Goal: Information Seeking & Learning: Learn about a topic

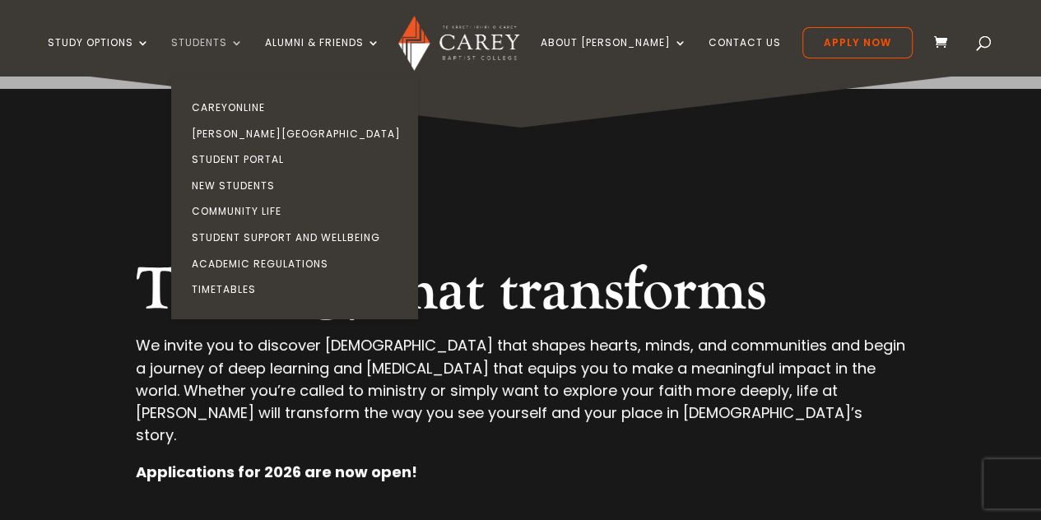
click at [231, 40] on link "Students" at bounding box center [207, 56] width 72 height 39
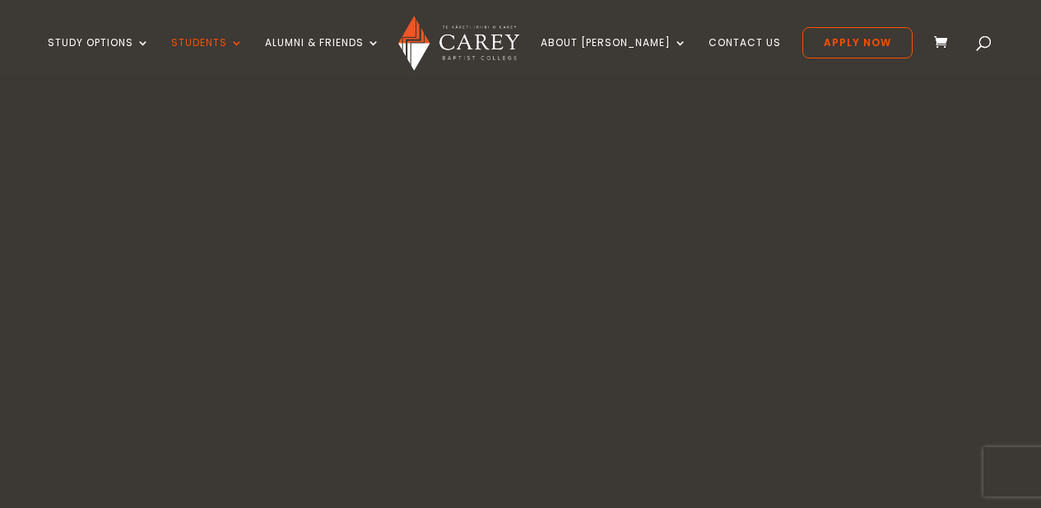
scroll to position [576, 0]
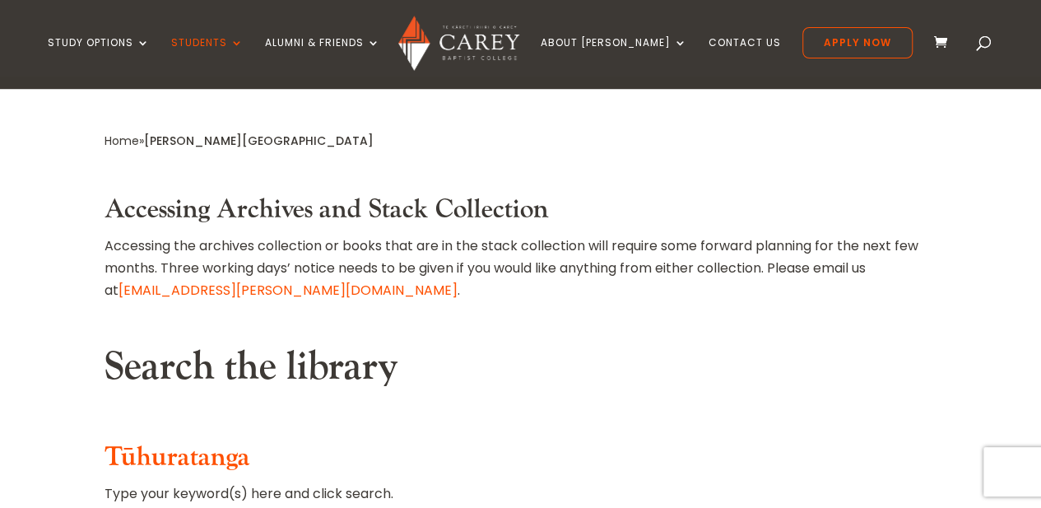
type input "**********"
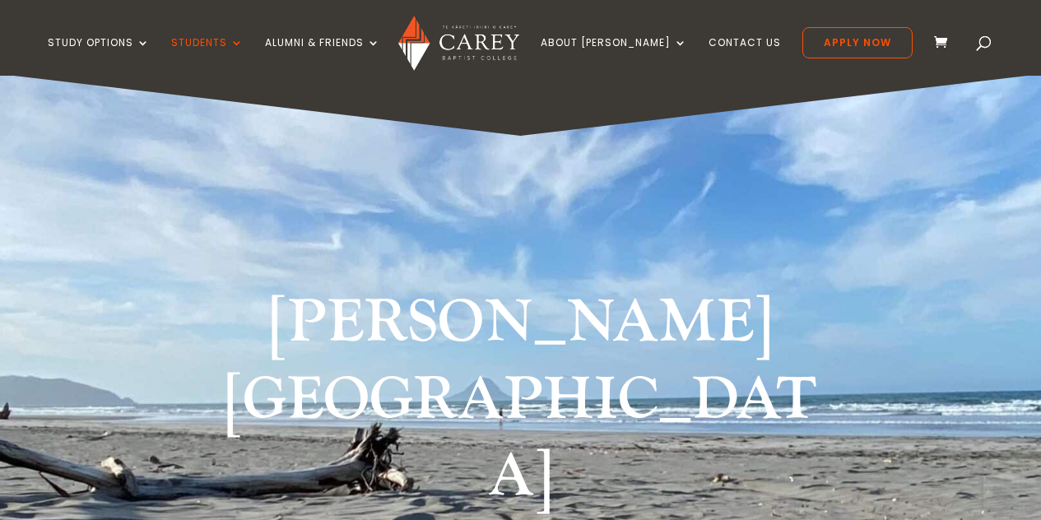
scroll to position [576, 0]
